Goal: Information Seeking & Learning: Learn about a topic

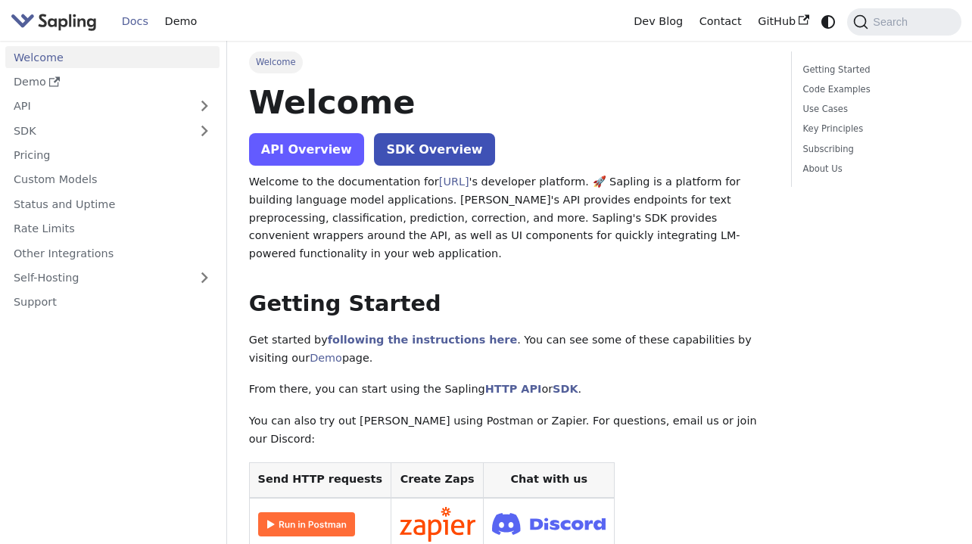
click at [297, 144] on link "API Overview" at bounding box center [306, 149] width 115 height 33
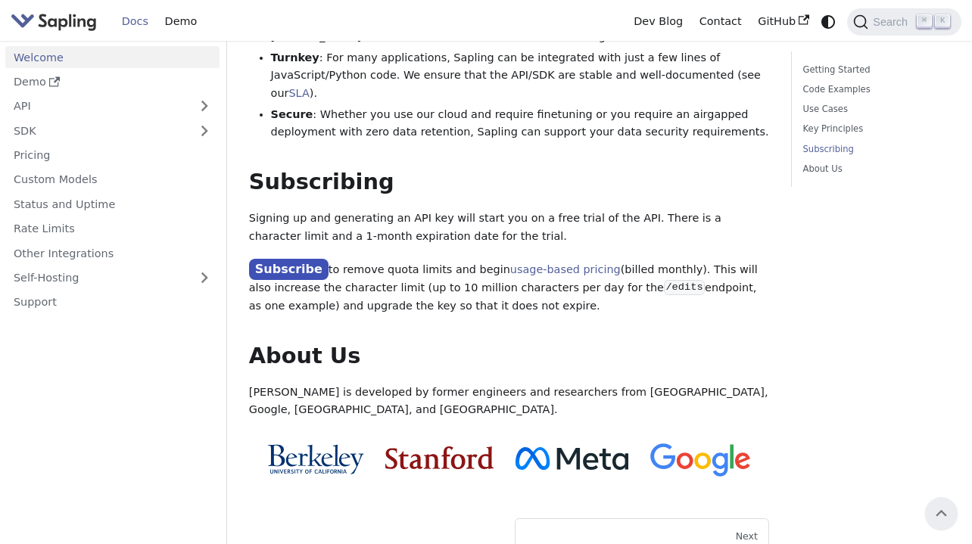
scroll to position [1212, 0]
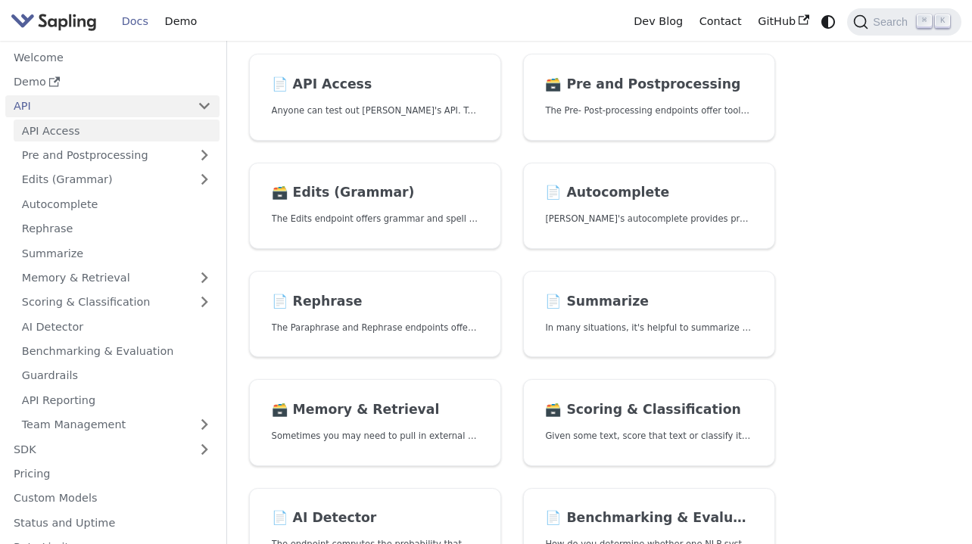
scroll to position [120, 0]
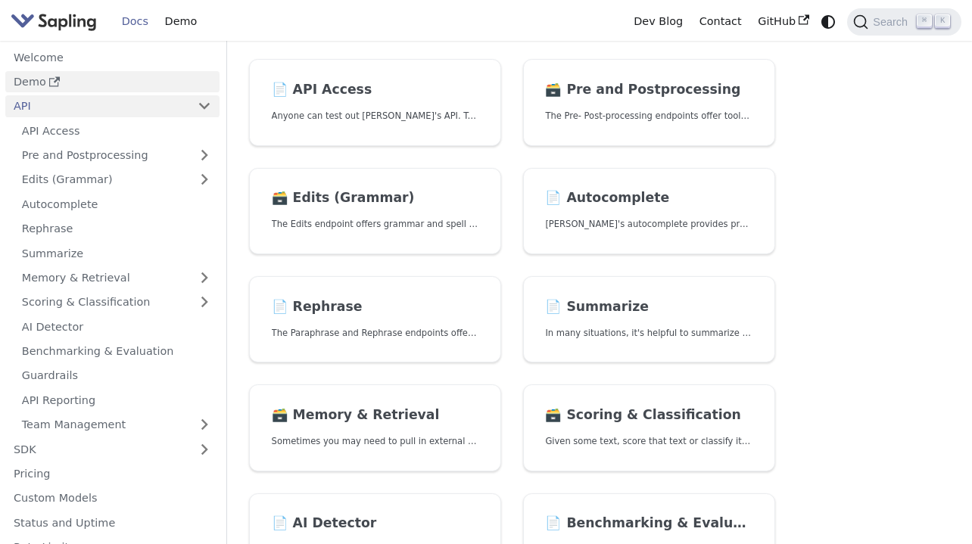
click at [165, 75] on link "Demo" at bounding box center [112, 82] width 214 height 22
